Goal: Information Seeking & Learning: Check status

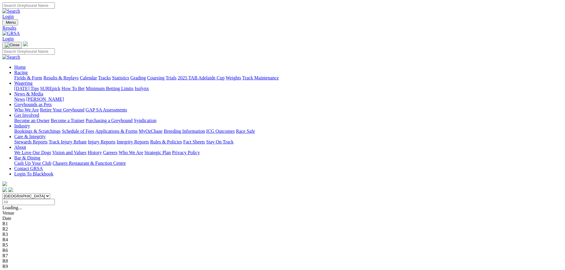
click at [79, 75] on link "Results & Replays" at bounding box center [60, 77] width 35 height 5
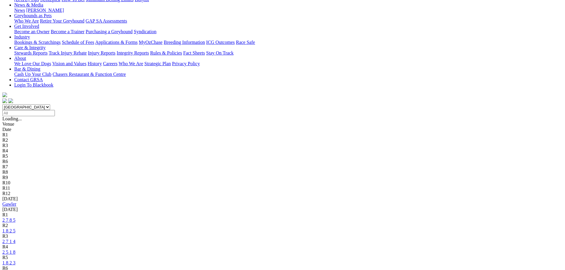
scroll to position [59, 0]
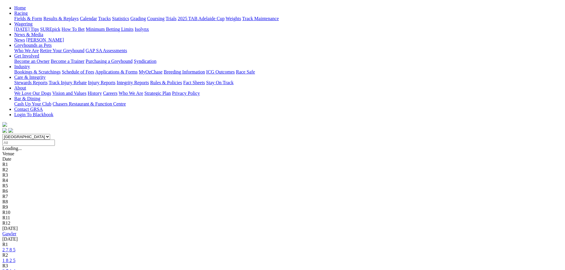
click at [16, 231] on link "Gawler" at bounding box center [9, 233] width 14 height 5
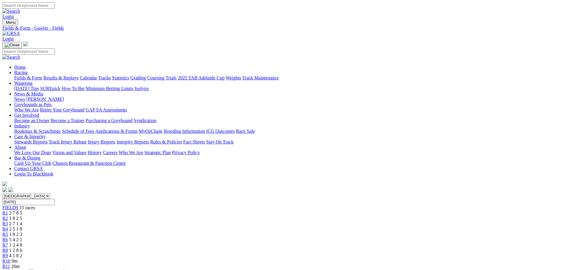
click at [22, 237] on span "5 4 2 1" at bounding box center [15, 239] width 13 height 5
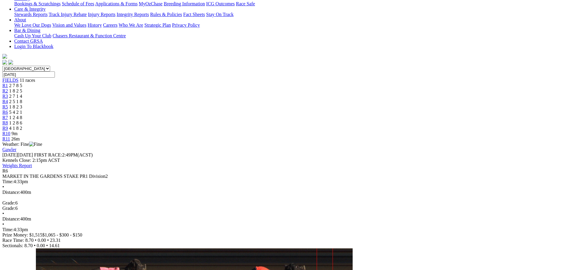
scroll to position [89, 0]
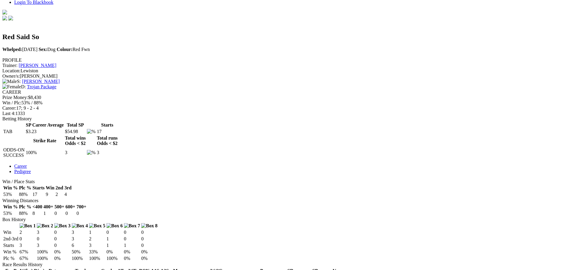
scroll to position [208, 0]
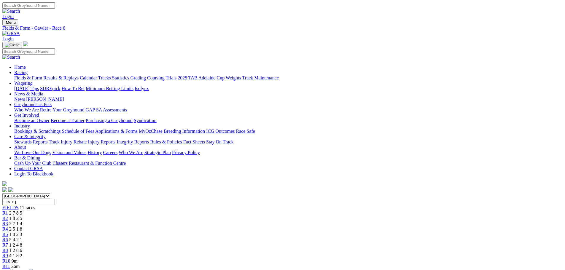
click at [28, 70] on link "Racing" at bounding box center [20, 72] width 13 height 5
